Goal: Obtain resource: Download file/media

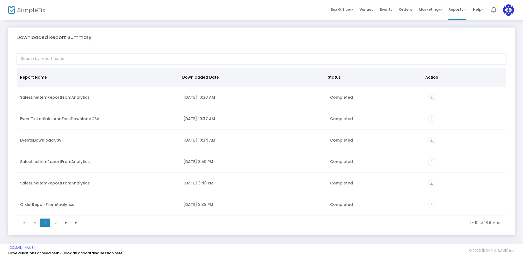
click at [31, 11] on img at bounding box center [26, 10] width 37 height 8
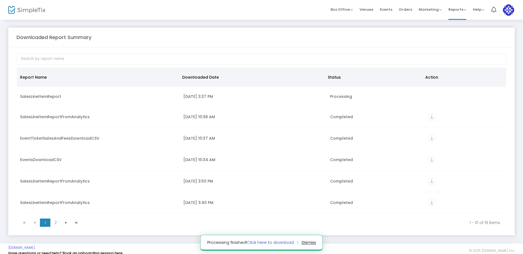
click at [279, 243] on link "Click here to download." at bounding box center [271, 243] width 48 height 6
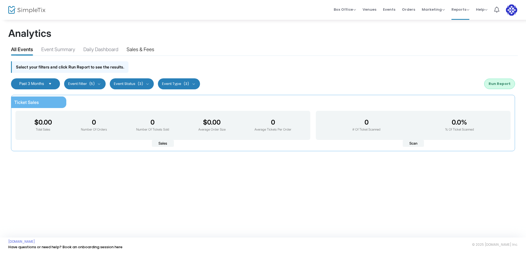
click at [146, 51] on div "Sales & Fees" at bounding box center [141, 51] width 28 height 10
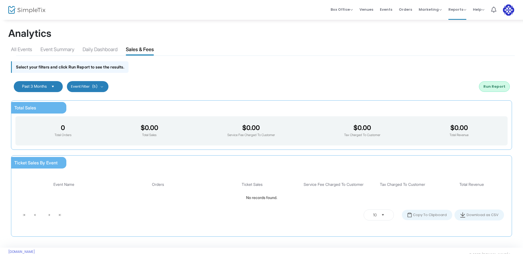
click at [57, 86] on span "Select" at bounding box center [52, 86] width 9 height 9
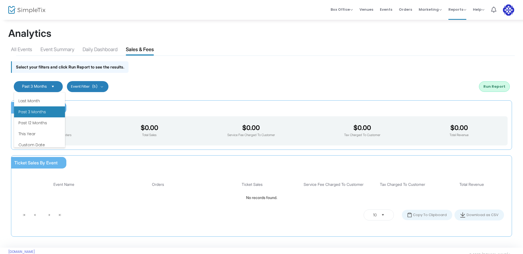
scroll to position [66, 0]
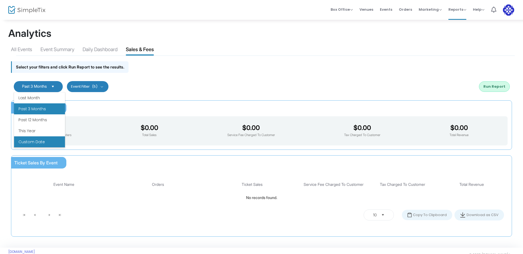
click at [39, 138] on li "Custom Date" at bounding box center [39, 141] width 51 height 11
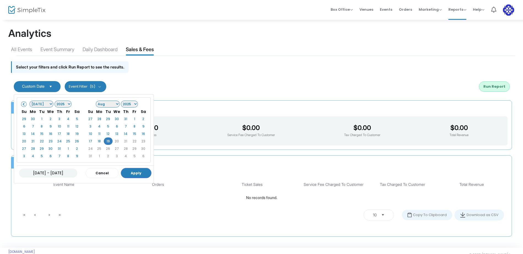
click at [23, 103] on span at bounding box center [24, 104] width 3 height 3
click at [24, 104] on span at bounding box center [24, 104] width 3 height 3
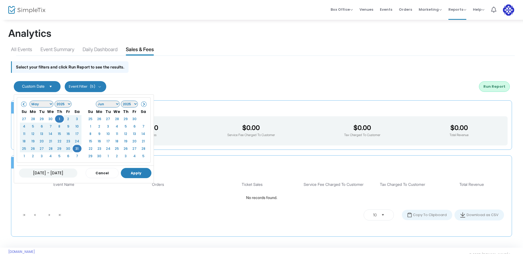
click at [141, 174] on button "Apply" at bounding box center [136, 173] width 31 height 10
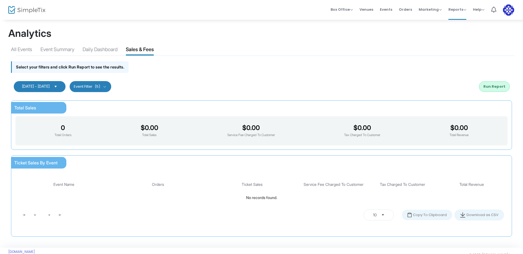
click at [495, 87] on button "Run Report" at bounding box center [494, 86] width 31 height 10
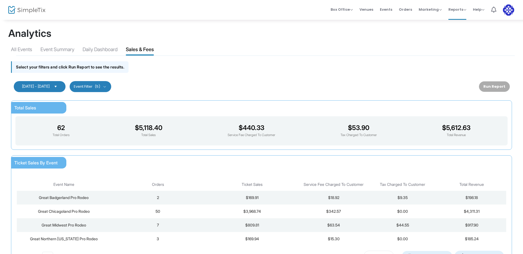
click at [50, 86] on span "Thu May 01 2025 - Sat May 31 2025" at bounding box center [36, 86] width 28 height 5
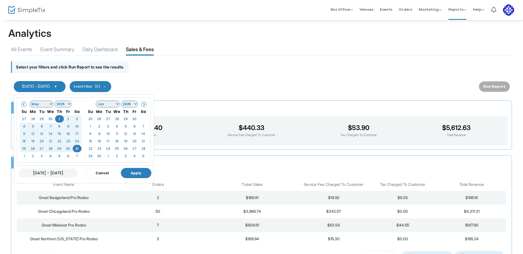
click at [50, 103] on select "Jan Feb Mar Apr May Jun [DATE] Aug Sep Oct Nov Dec" at bounding box center [41, 104] width 24 height 7
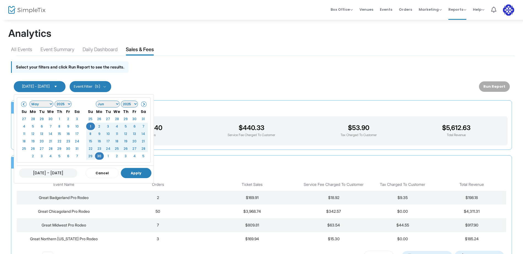
click at [134, 175] on button "Apply" at bounding box center [136, 173] width 31 height 10
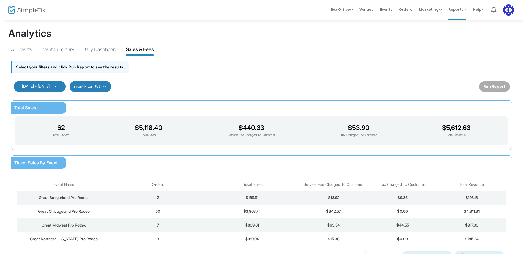
scroll to position [7, 0]
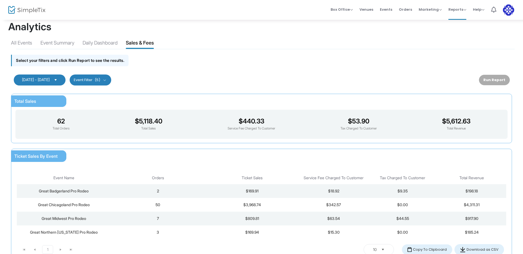
click at [496, 81] on div "Run Report" at bounding box center [494, 80] width 31 height 10
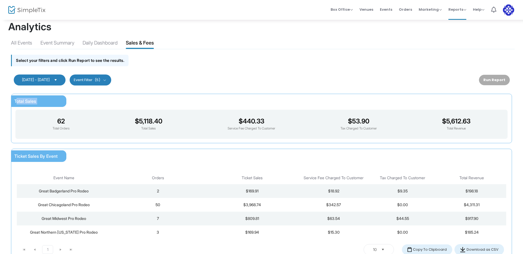
click at [496, 81] on div "Run Report" at bounding box center [494, 80] width 31 height 10
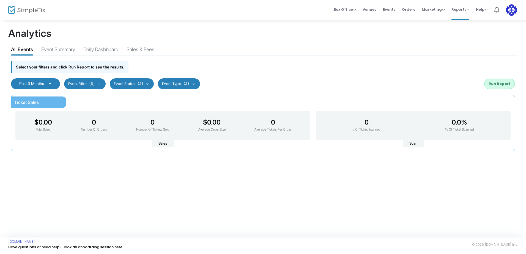
click at [54, 83] on span "Select" at bounding box center [50, 83] width 9 height 9
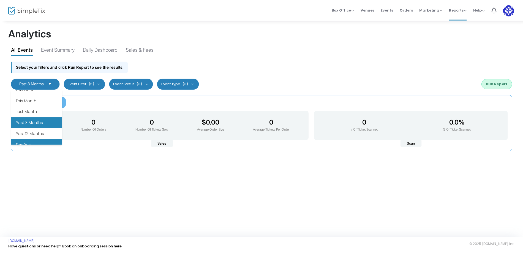
scroll to position [66, 0]
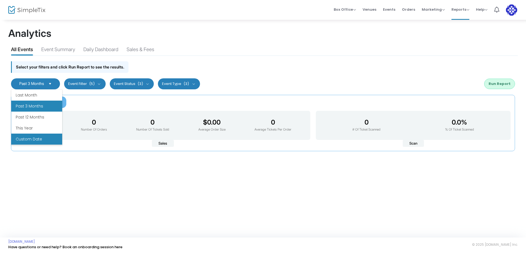
click at [36, 138] on li "Custom Date" at bounding box center [36, 139] width 51 height 11
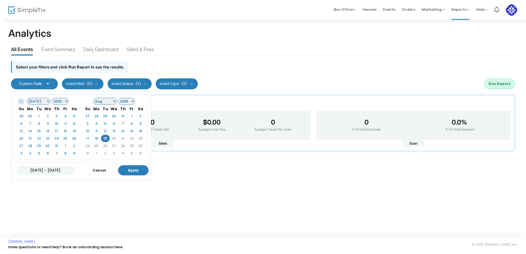
click at [47, 102] on select "Jan Feb Mar Apr May Jun [DATE] Aug Sep Oct Nov Dec" at bounding box center [39, 101] width 24 height 7
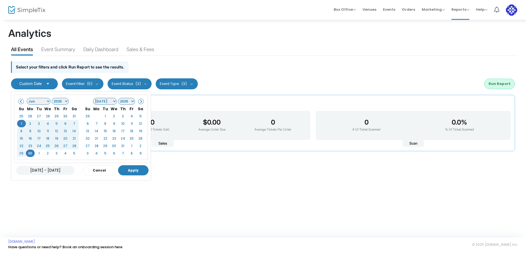
click at [134, 171] on button "Apply" at bounding box center [133, 170] width 31 height 10
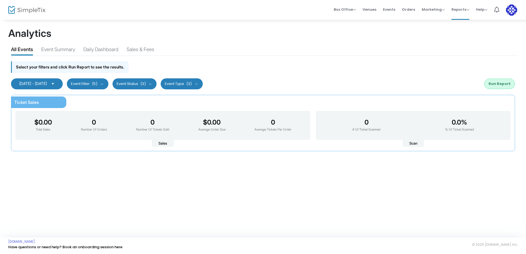
click at [503, 83] on button "Run Report" at bounding box center [499, 84] width 31 height 10
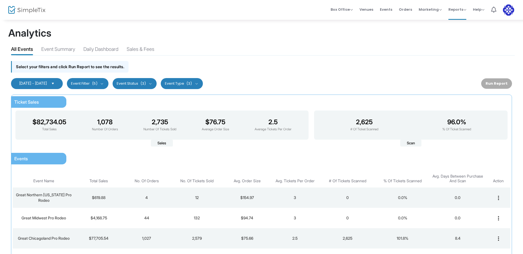
scroll to position [0, 0]
click at [498, 217] on mat-icon "more_vert" at bounding box center [498, 218] width 7 height 7
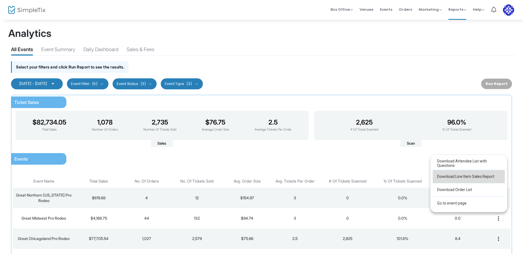
click at [469, 180] on button "Download Line Item Sales Report" at bounding box center [468, 176] width 72 height 13
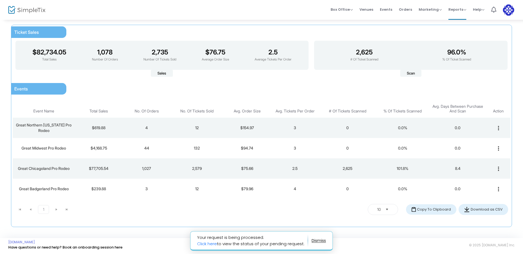
scroll to position [71, 0]
click at [454, 220] on div "Ticket Sales $82,734.05 Total Sales 1,078 Number Of Orders 2,735 Number Of Tick…" at bounding box center [261, 125] width 501 height 202
click at [426, 208] on button "Copy To Clipboard" at bounding box center [431, 209] width 50 height 10
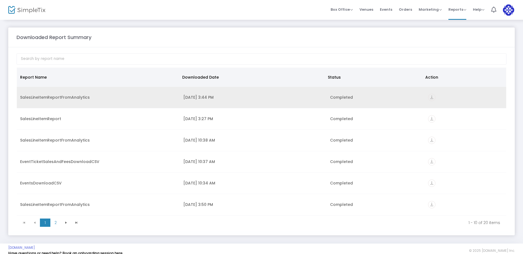
click at [430, 97] on icon "vertical_align_bottom" at bounding box center [431, 97] width 7 height 7
